Goal: Information Seeking & Learning: Learn about a topic

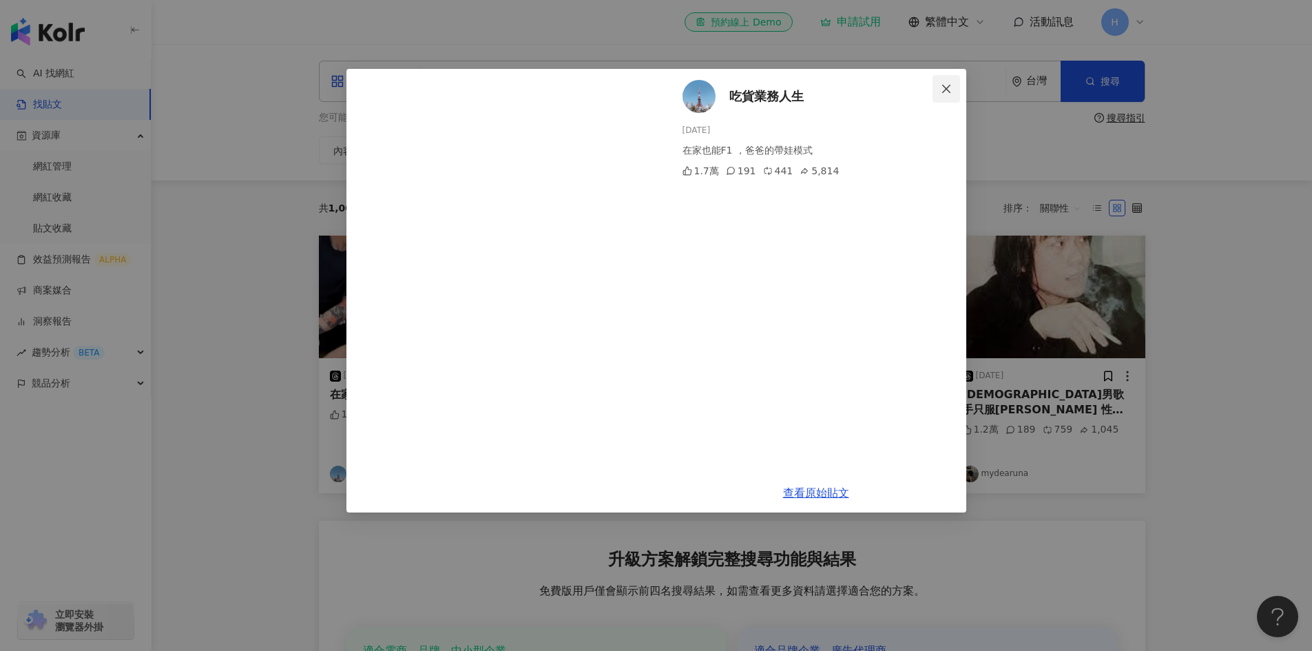
click at [939, 92] on span "Close" at bounding box center [947, 88] width 28 height 11
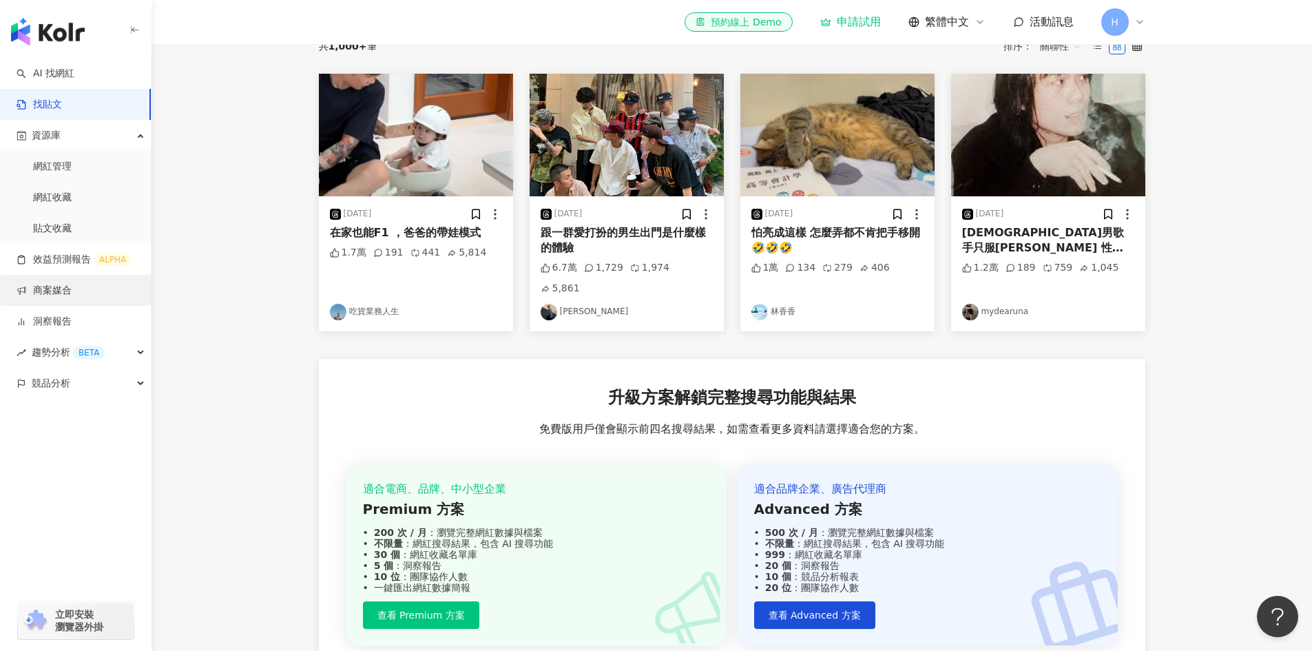
scroll to position [34, 0]
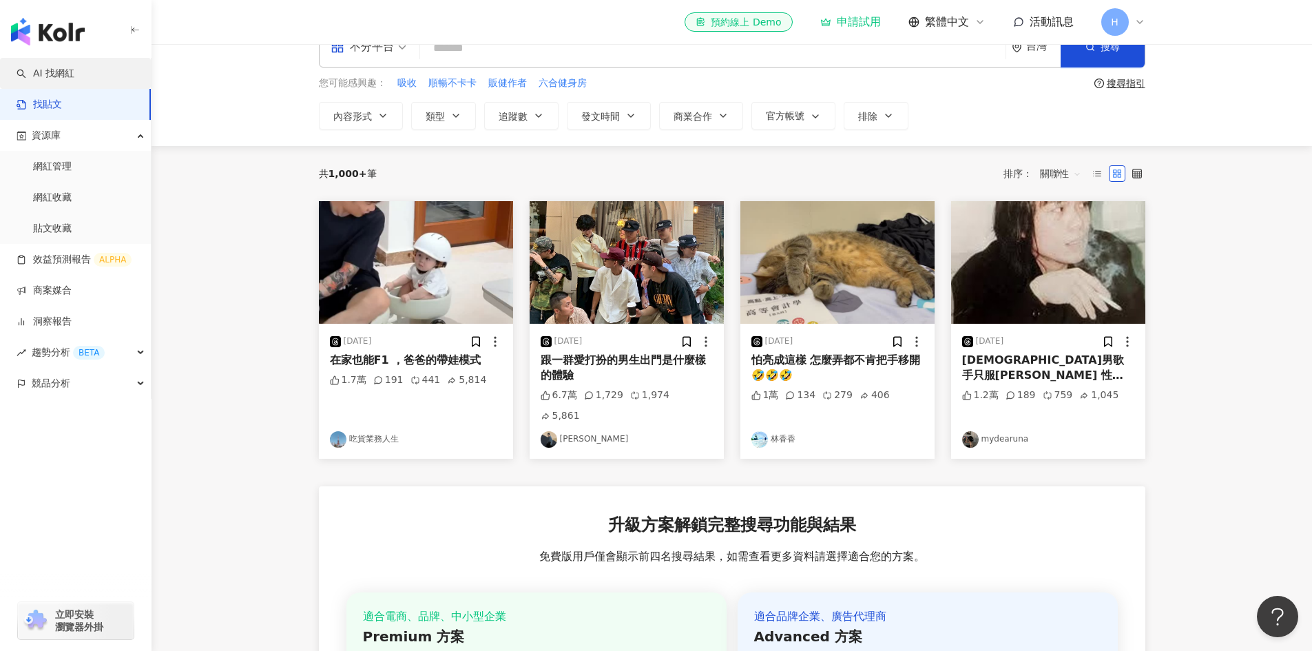
click at [74, 74] on link "AI 找網紅" at bounding box center [46, 74] width 58 height 14
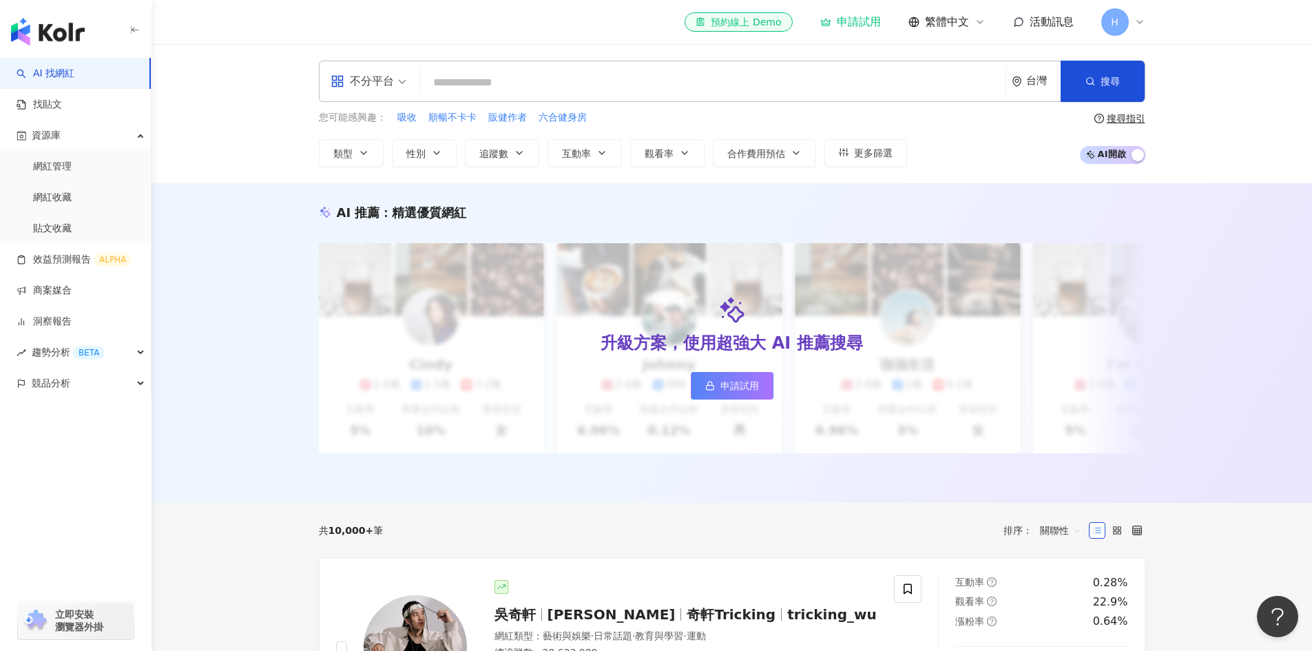
click at [507, 84] on input "search" at bounding box center [713, 83] width 574 height 26
click at [450, 117] on span "順暢不卡卡" at bounding box center [452, 118] width 48 height 14
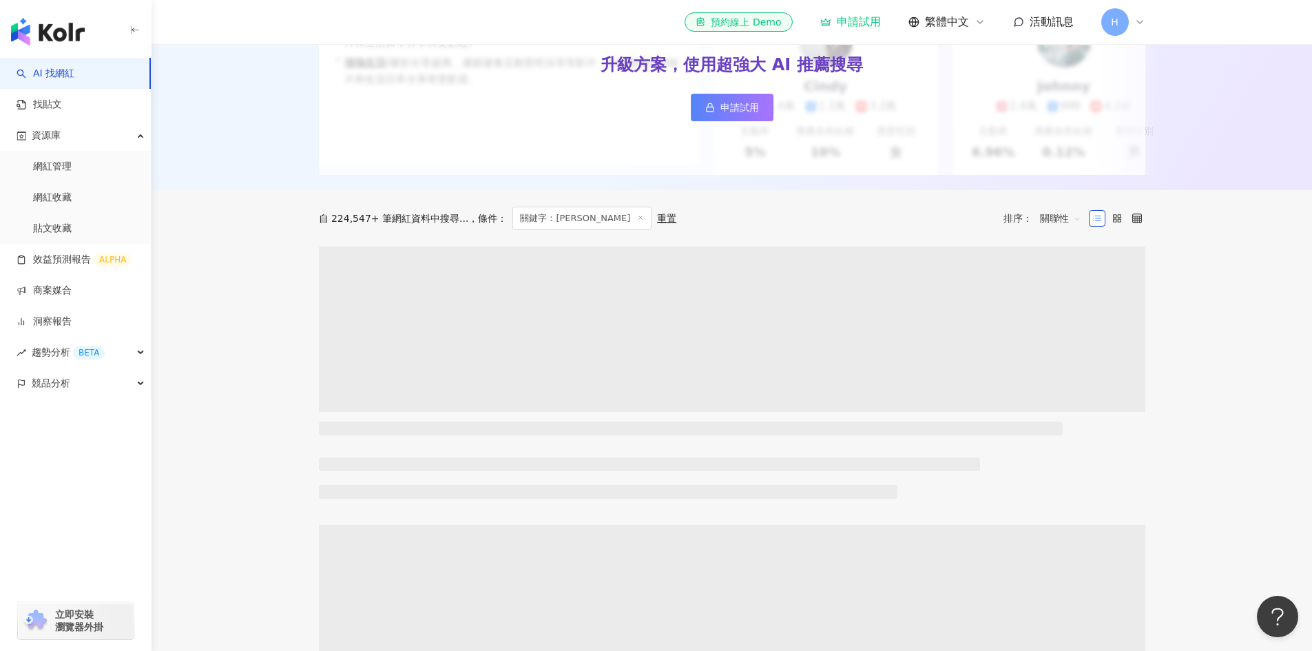
scroll to position [276, 0]
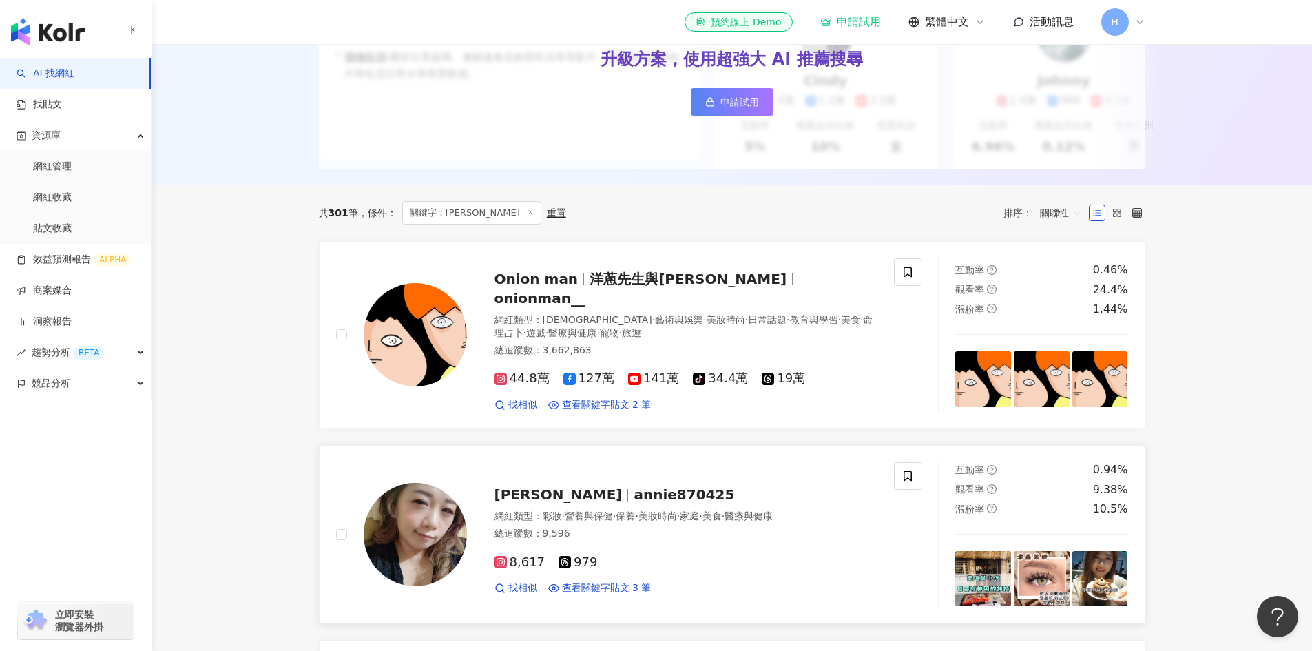
click at [634, 498] on span "annie870425" at bounding box center [684, 494] width 101 height 17
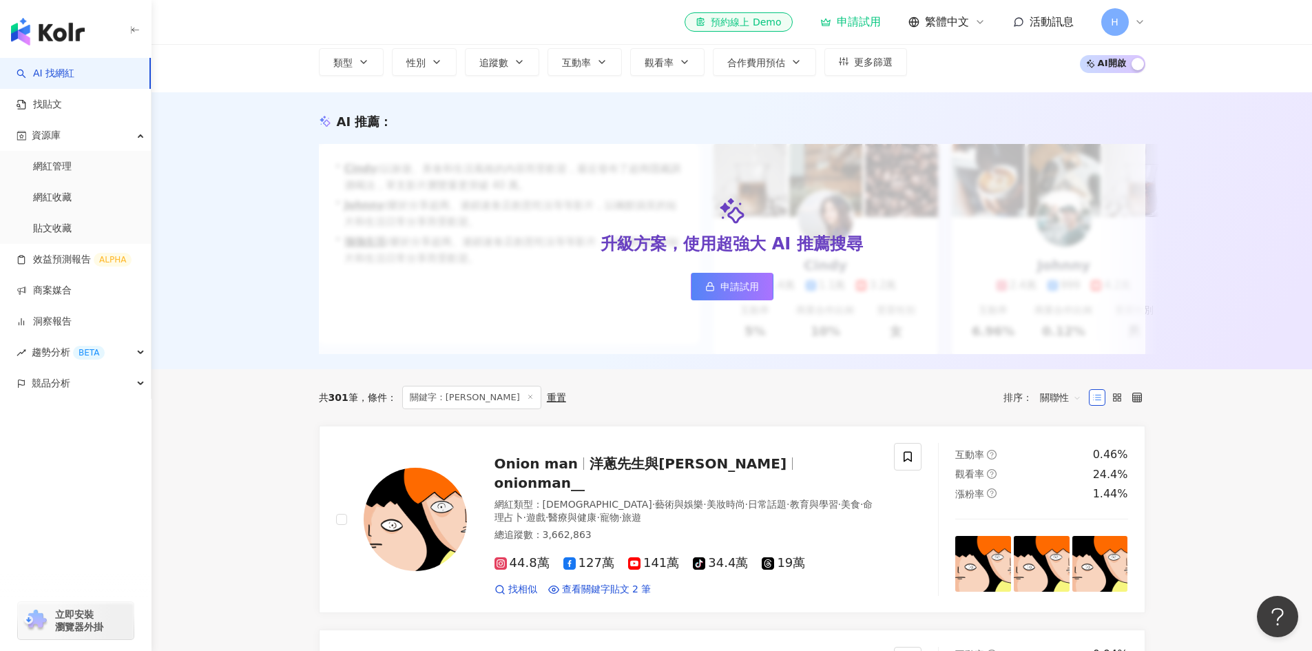
scroll to position [0, 0]
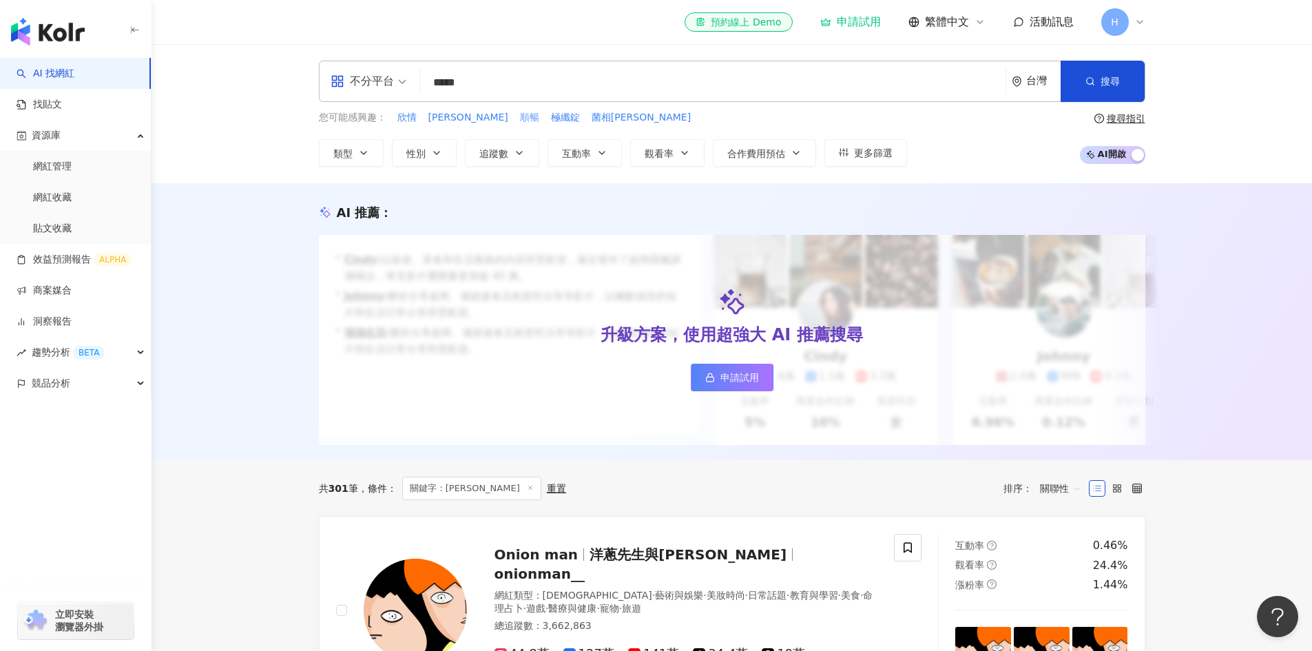
click at [520, 118] on span "順暢" at bounding box center [529, 118] width 19 height 14
type input "**"
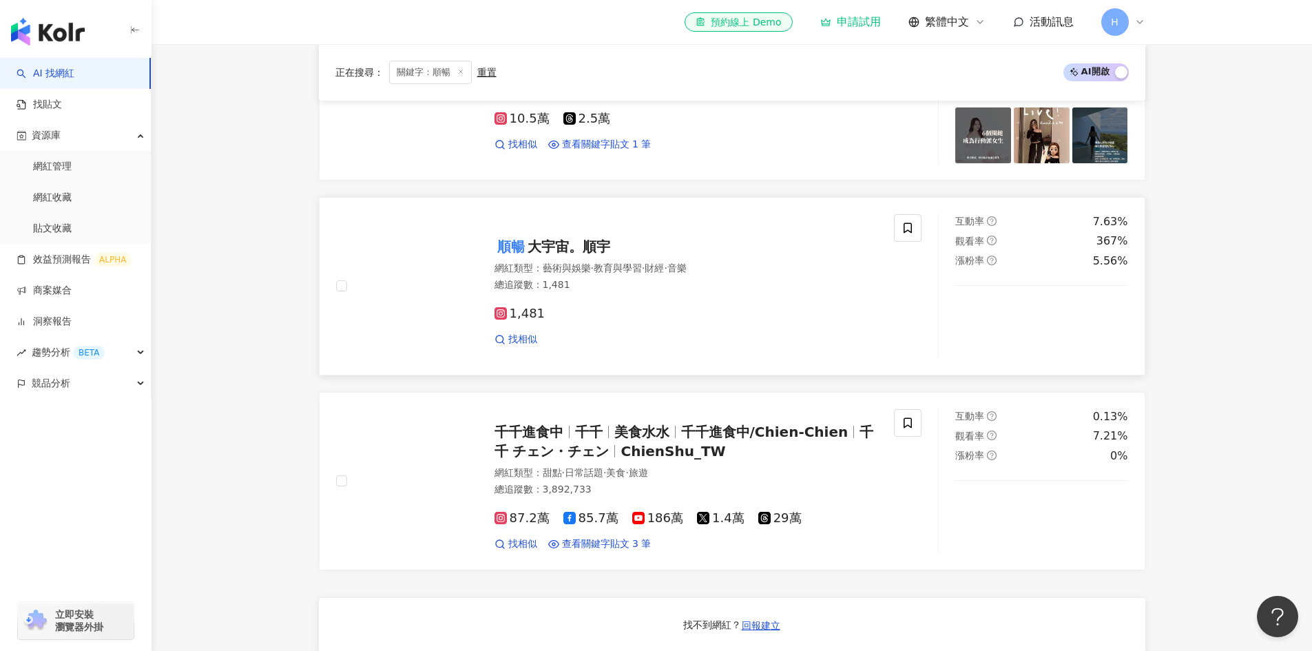
scroll to position [689, 0]
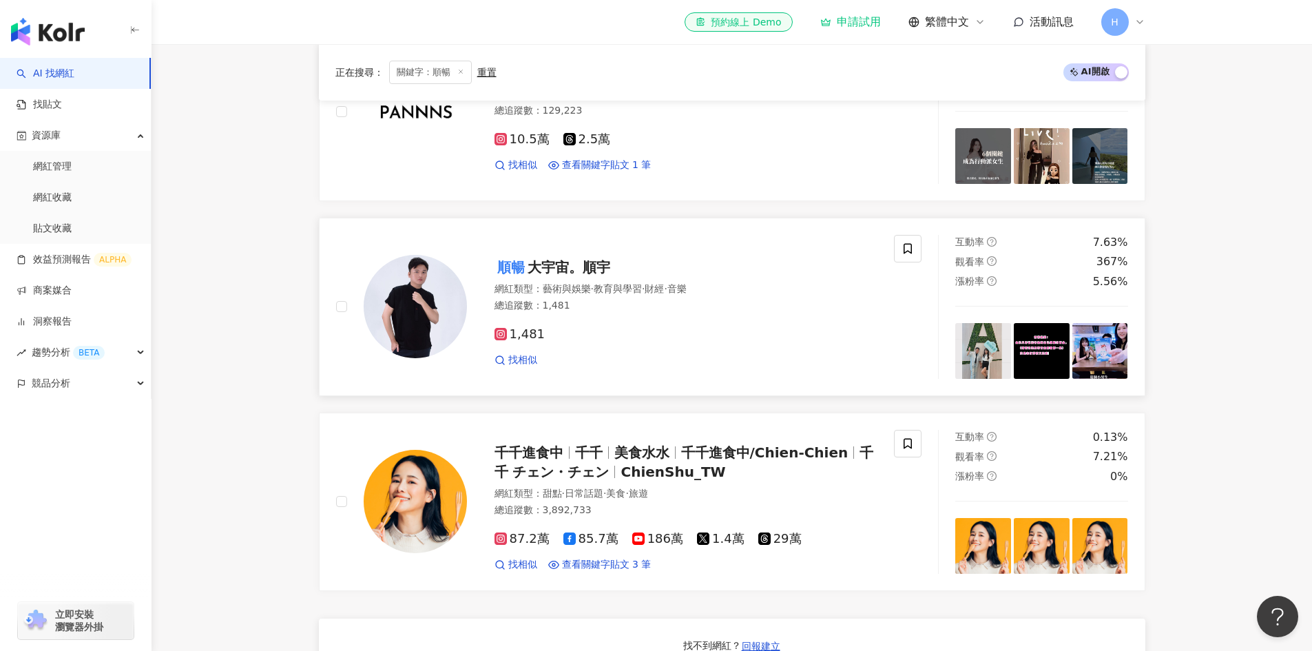
click at [579, 275] on span "大宇宙。順宇" at bounding box center [569, 267] width 83 height 17
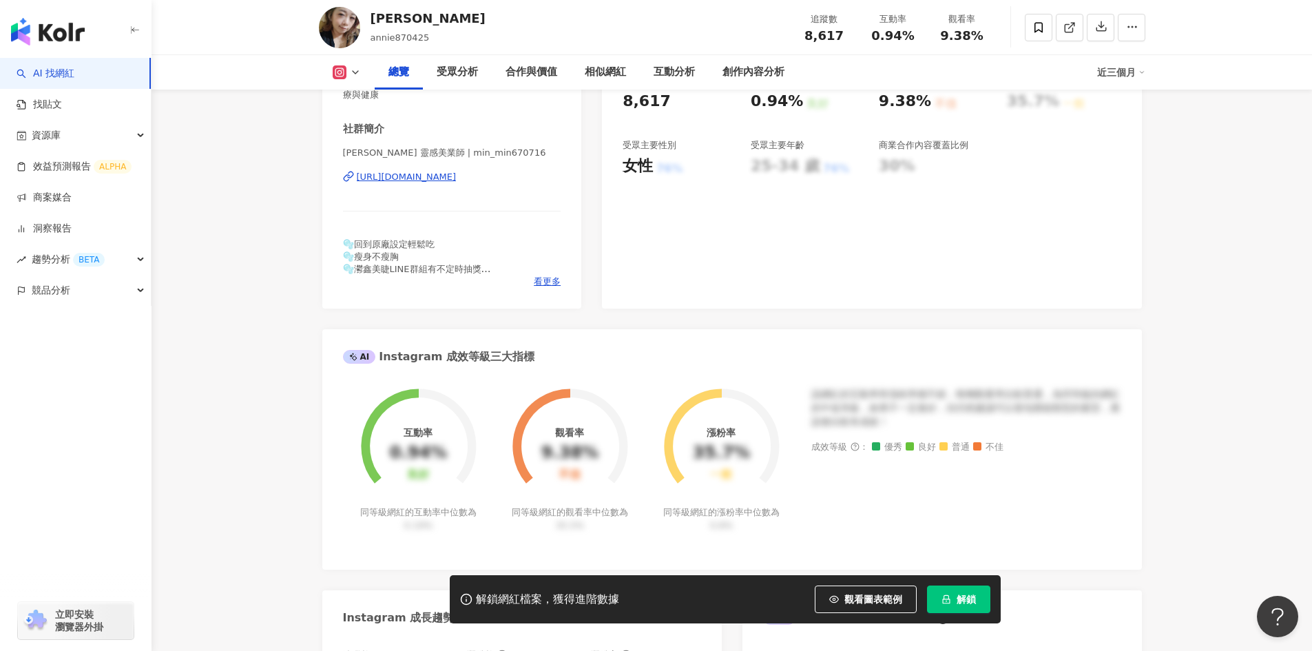
click at [377, 185] on div "[PERSON_NAME] 靈感美業師 | min_min670716 [URL][DOMAIN_NAME]" at bounding box center [452, 187] width 218 height 81
click at [390, 175] on div "[URL][DOMAIN_NAME]" at bounding box center [407, 177] width 100 height 12
click at [411, 176] on div "[URL][DOMAIN_NAME]" at bounding box center [407, 177] width 100 height 12
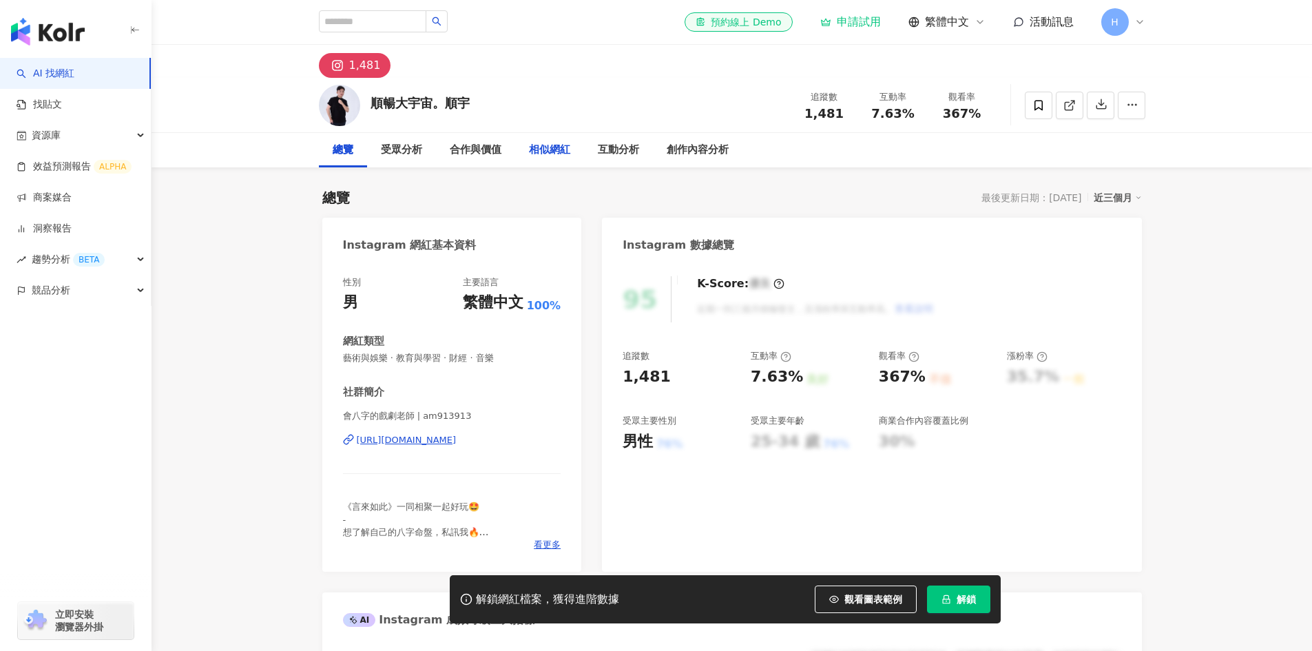
scroll to position [207, 0]
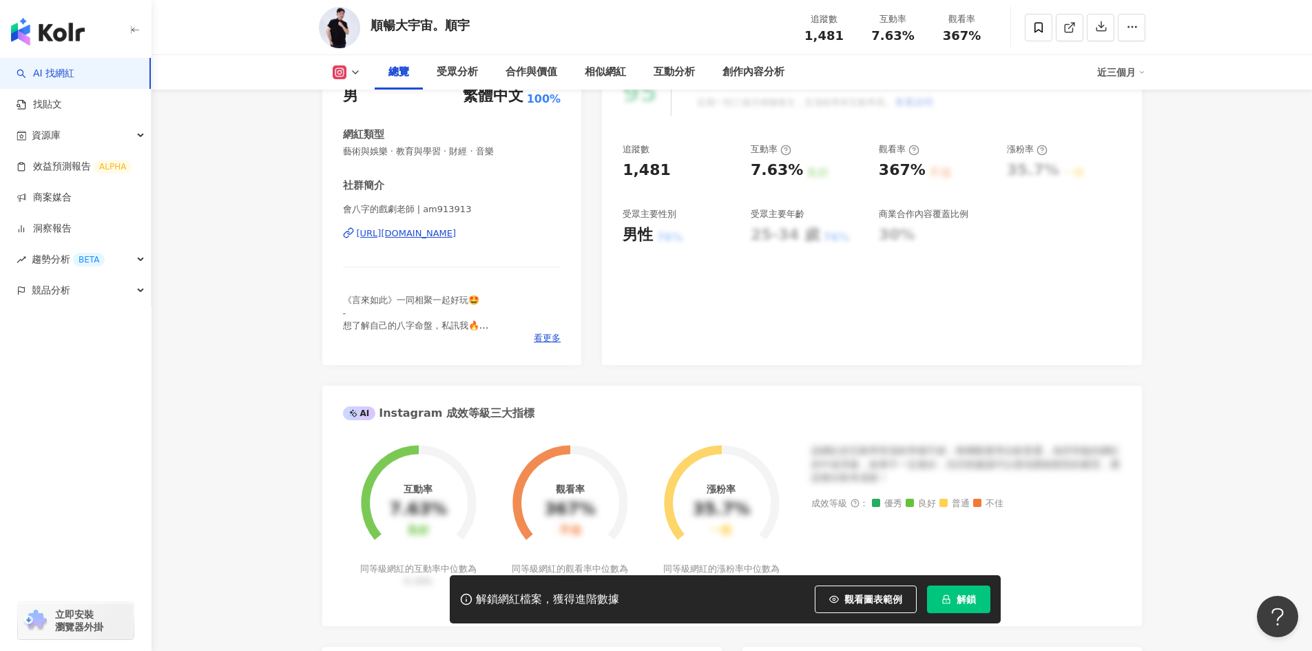
click at [457, 238] on div "https://www.instagram.com/am913913/" at bounding box center [407, 233] width 100 height 12
